Goal: Transaction & Acquisition: Purchase product/service

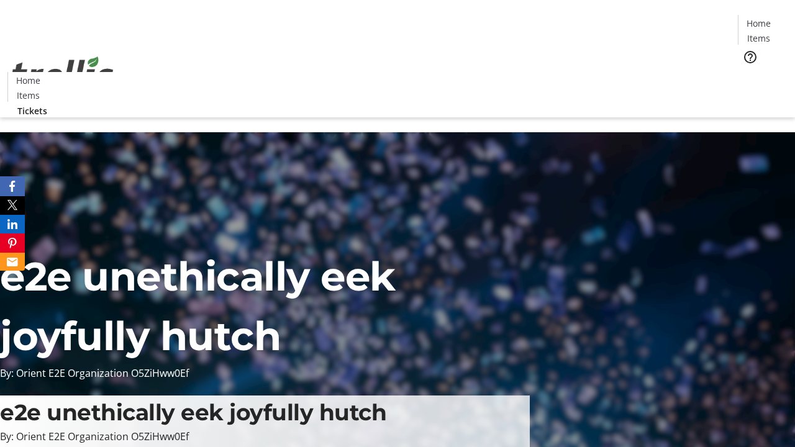
click at [747, 72] on span "Tickets" at bounding box center [762, 78] width 30 height 13
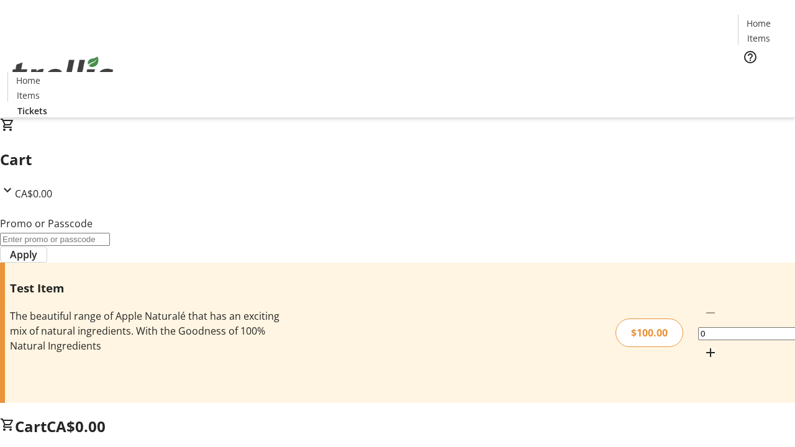
click at [703, 345] on mat-icon "Increment by one" at bounding box center [710, 352] width 15 height 15
type input "1"
type input "FLAT"
